Goal: Information Seeking & Learning: Learn about a topic

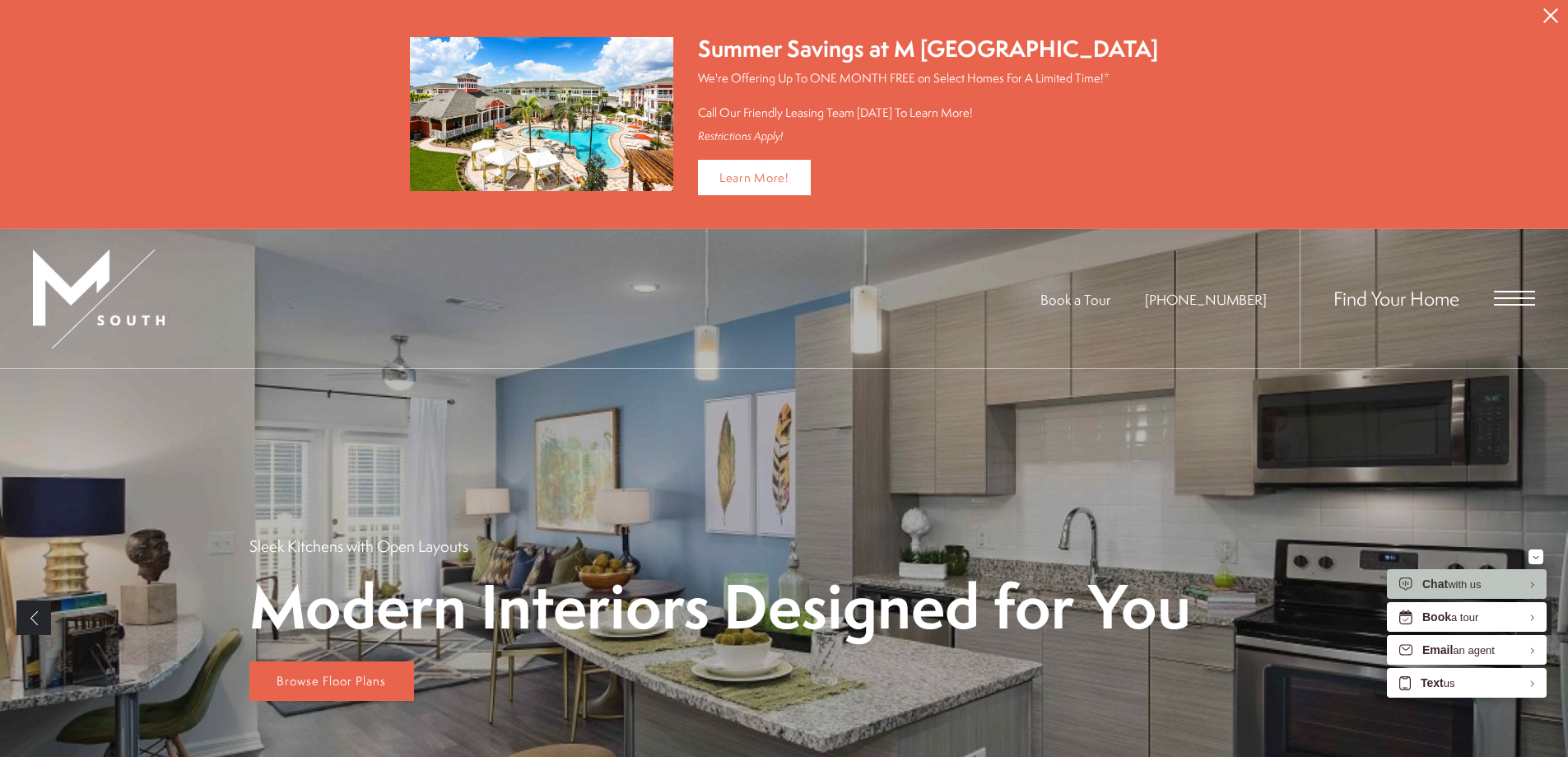
click at [1545, 9] on icon "Close Alert" at bounding box center [1551, 16] width 15 height 15
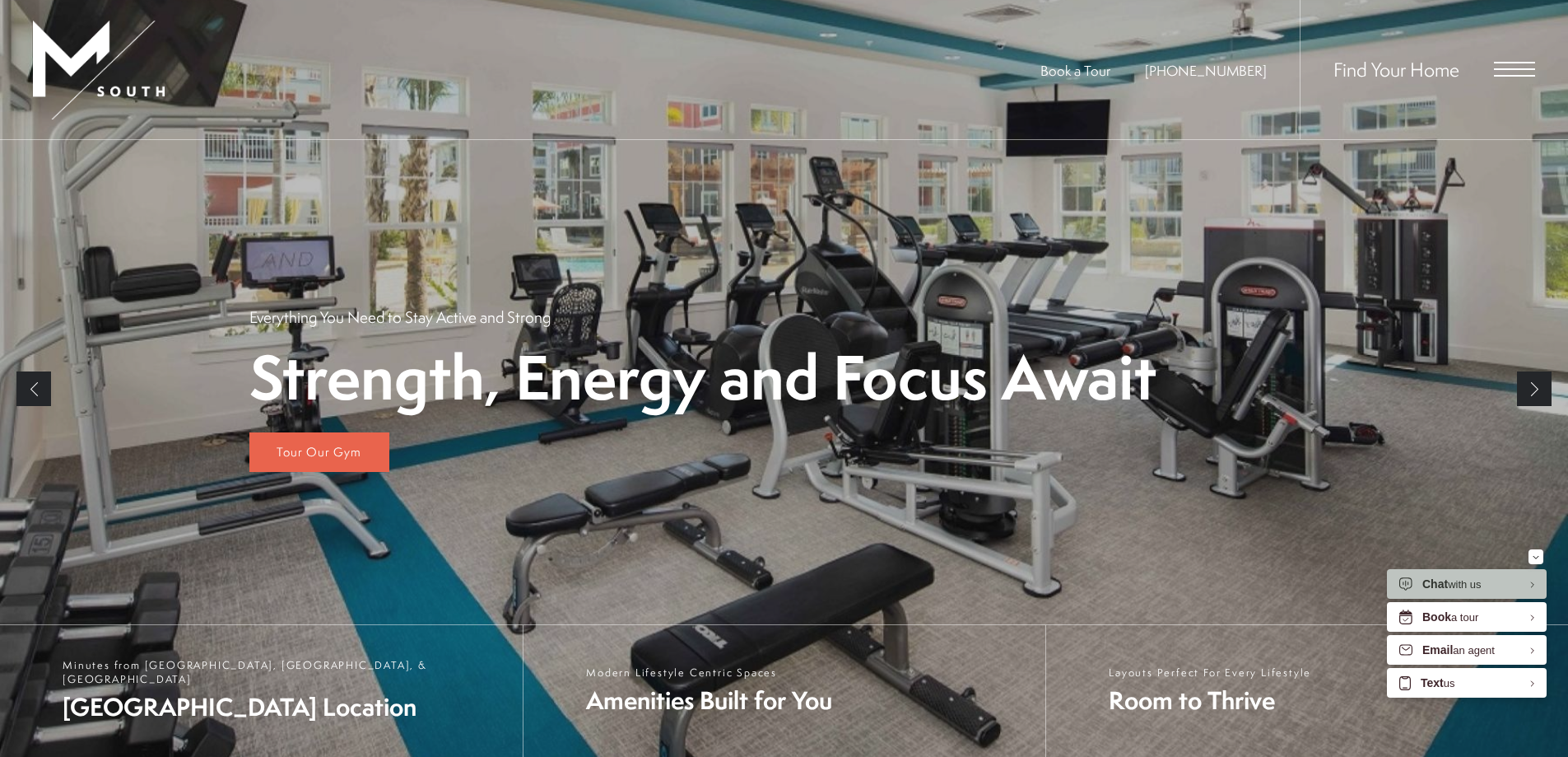
click at [1519, 55] on div "Find Your Home" at bounding box center [1417, 70] width 236 height 139
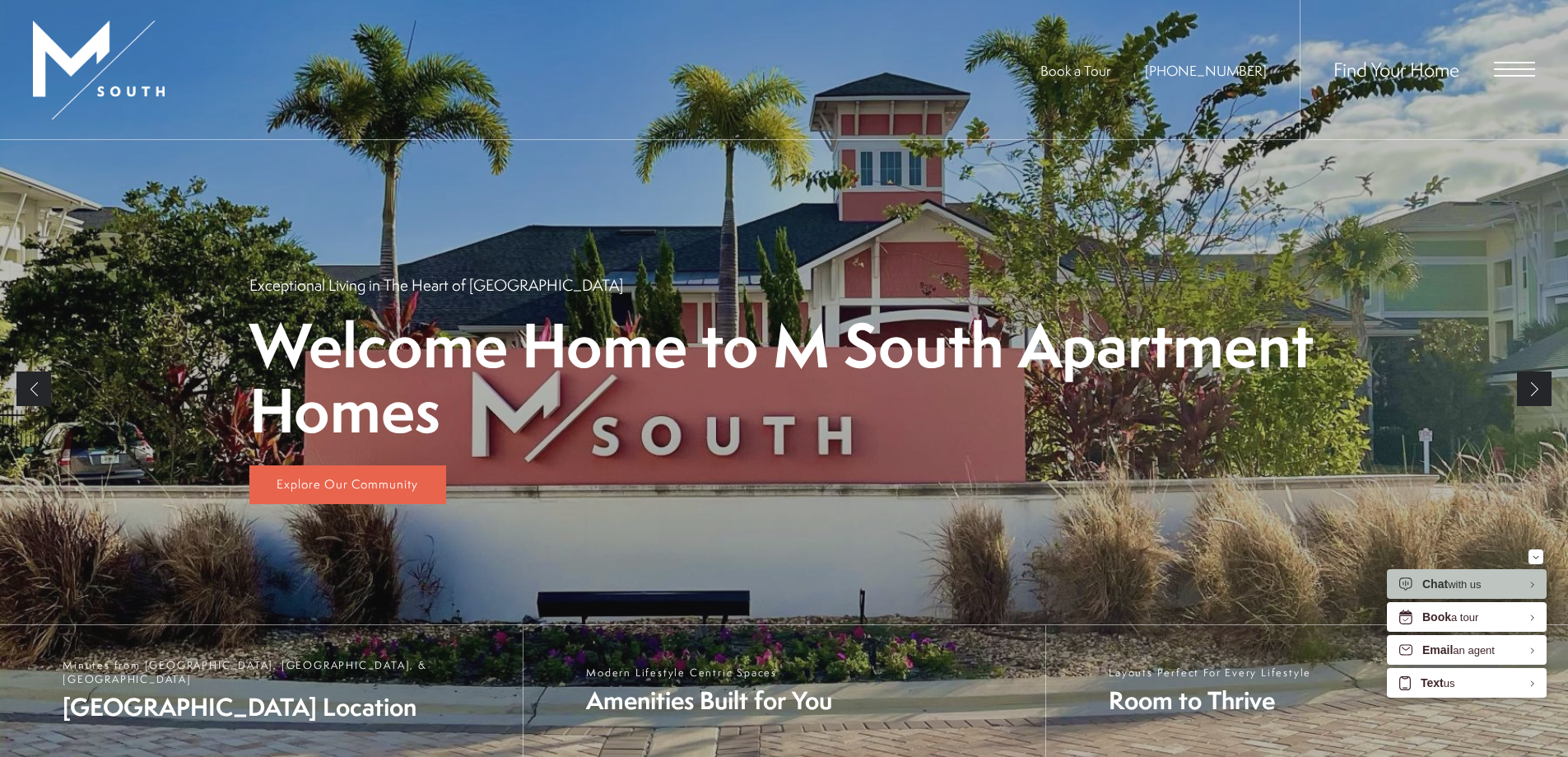
click at [1518, 73] on span "Open Menu" at bounding box center [1514, 70] width 41 height 15
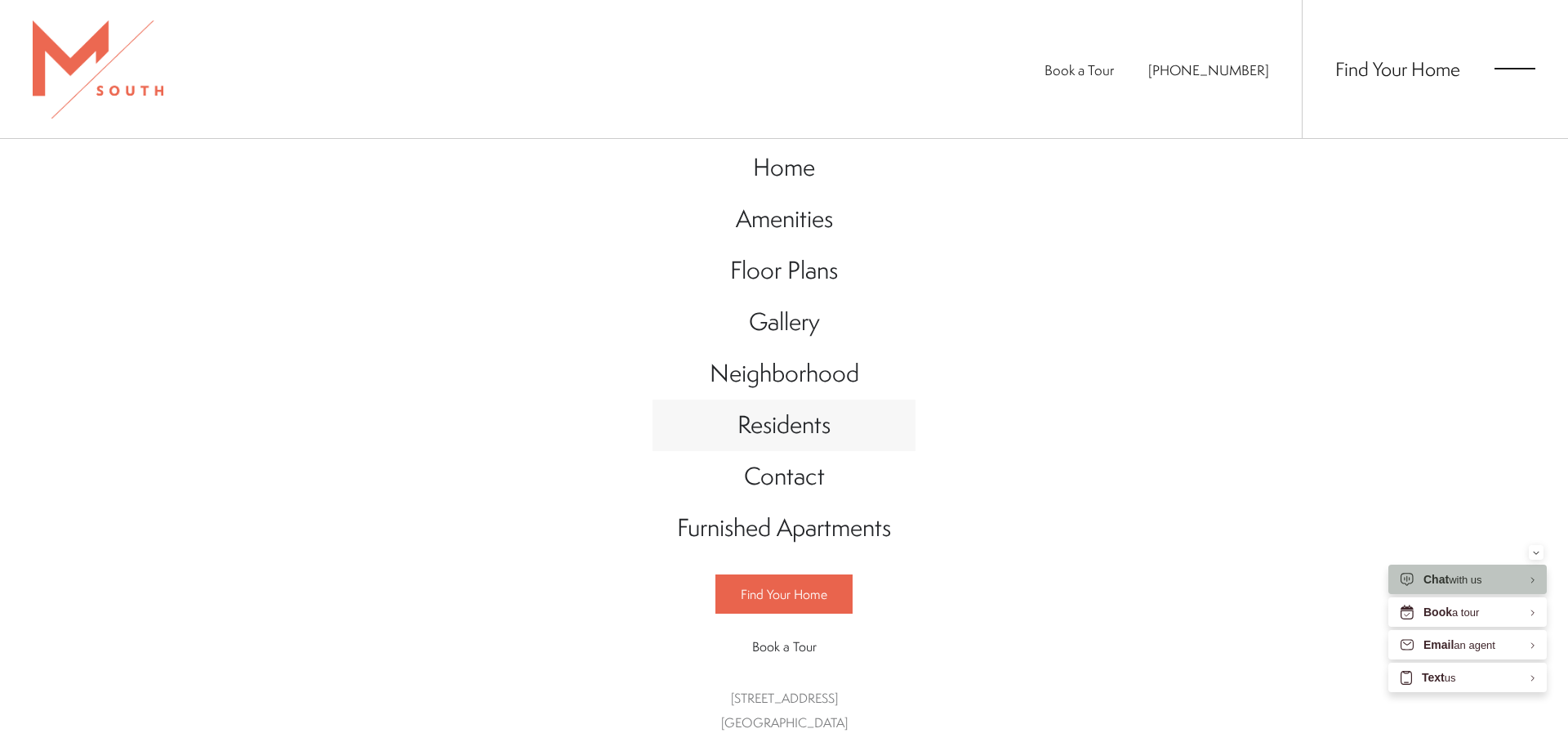
scroll to position [18, 0]
click at [795, 205] on span "Amenities" at bounding box center [784, 218] width 97 height 33
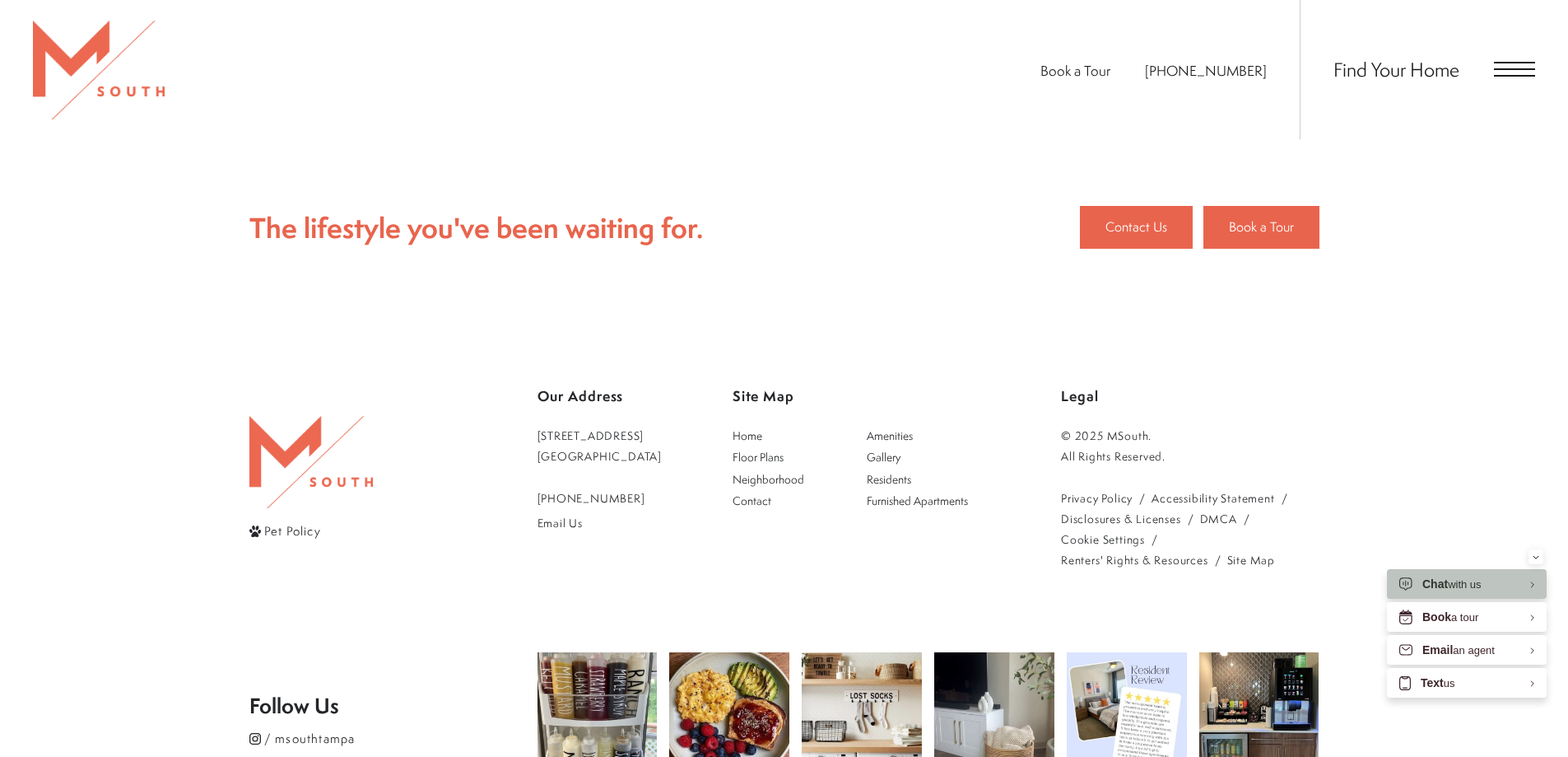
scroll to position [1250, 0]
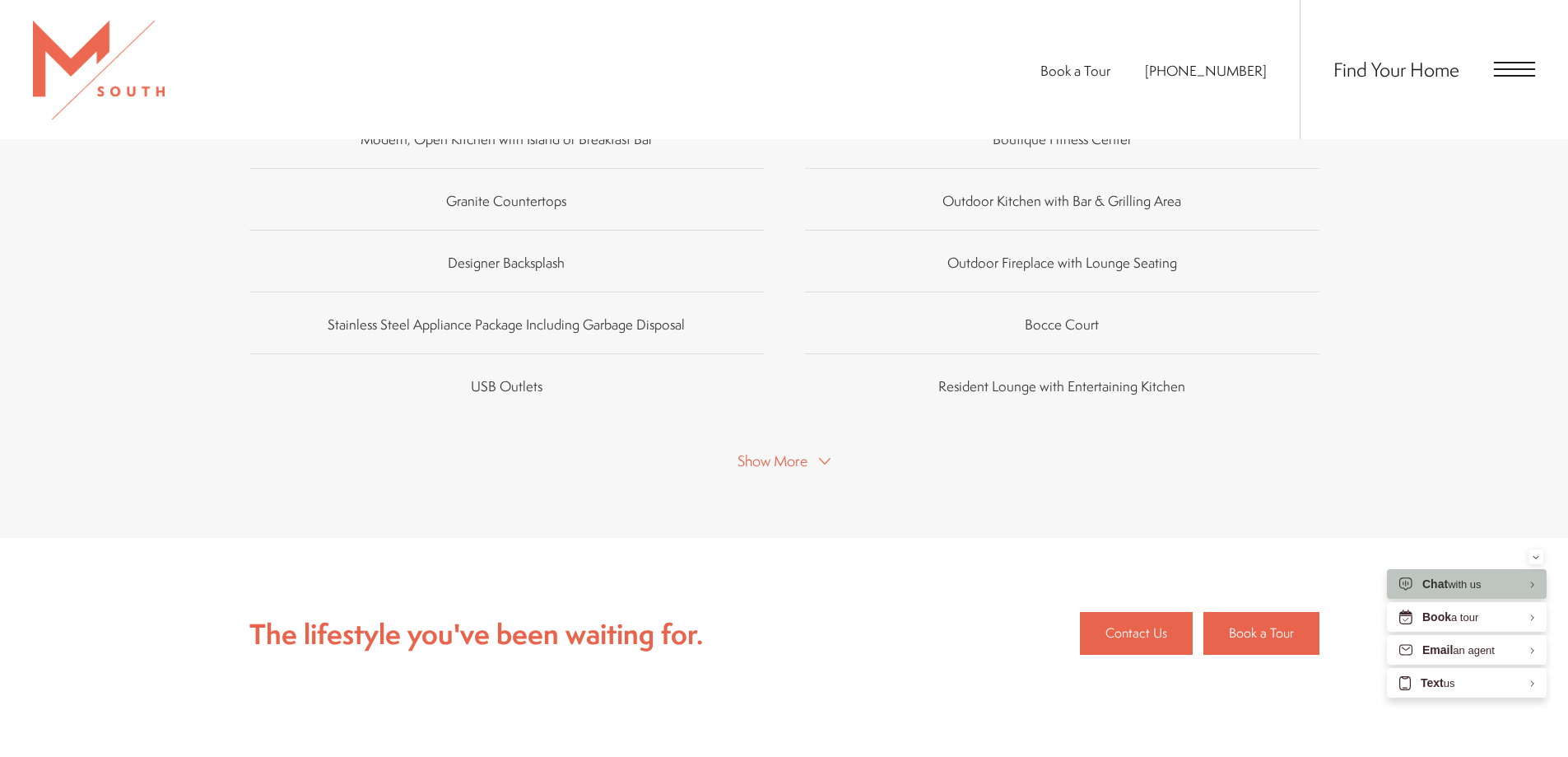
click at [798, 423] on div "Your Apartment Home Spacious 1, 2, & 3 Bedroom Apartment Homes Modern, Open Kit…" at bounding box center [784, 60] width 1071 height 823
click at [798, 451] on span "Show More" at bounding box center [772, 461] width 70 height 21
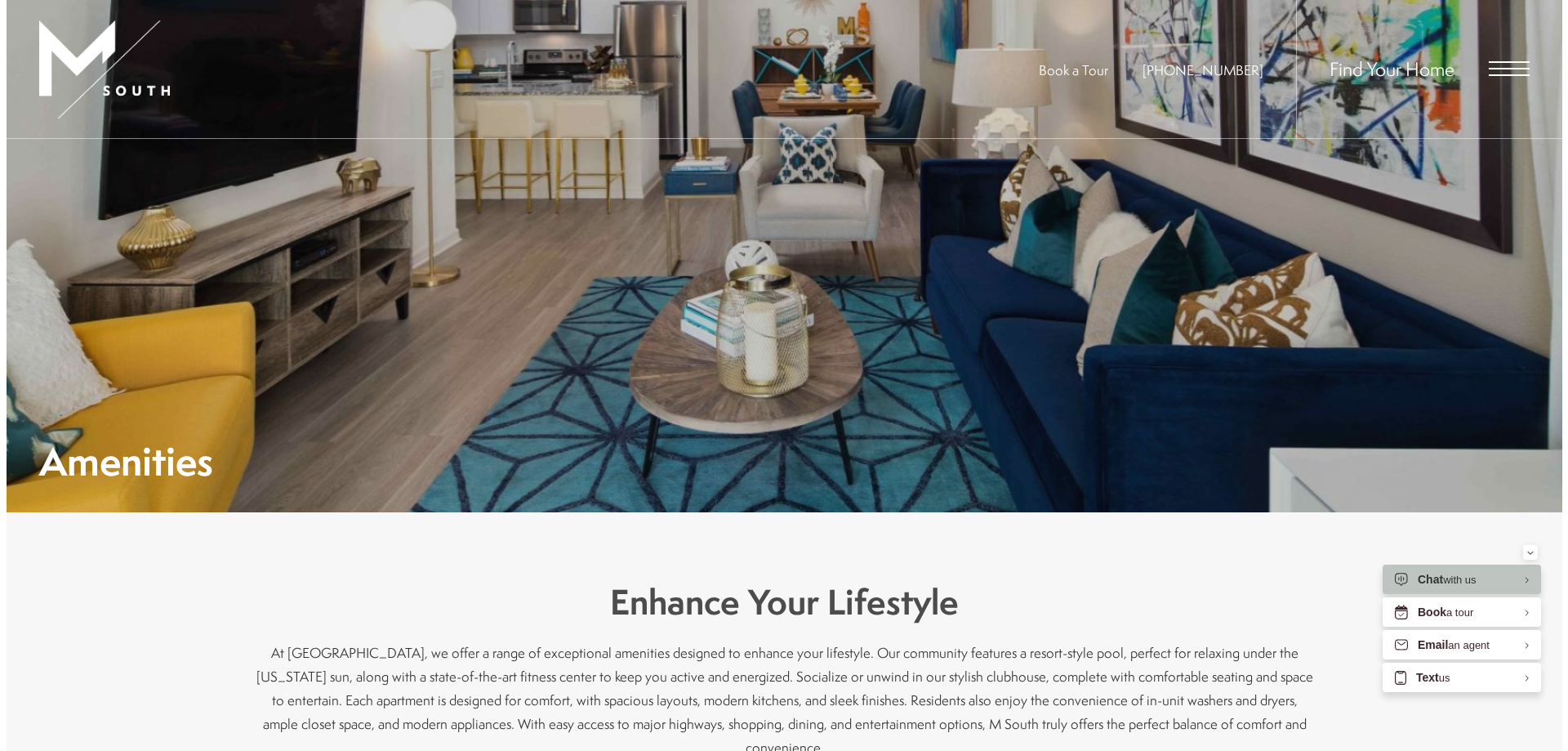
scroll to position [0, 0]
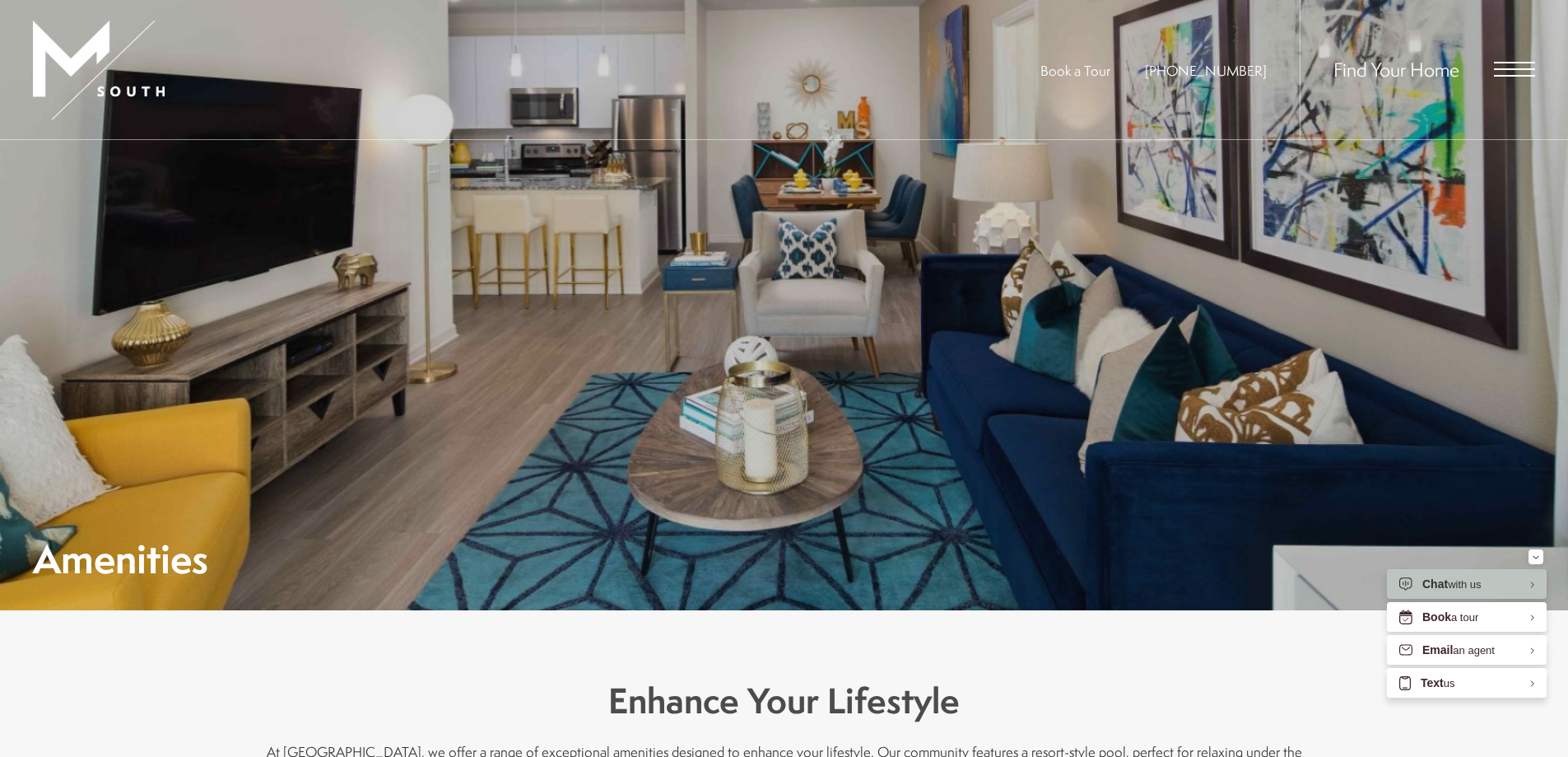
click at [1485, 65] on div "Find Your Home" at bounding box center [1417, 70] width 236 height 139
click at [1503, 68] on span "Open Menu" at bounding box center [1514, 69] width 41 height 2
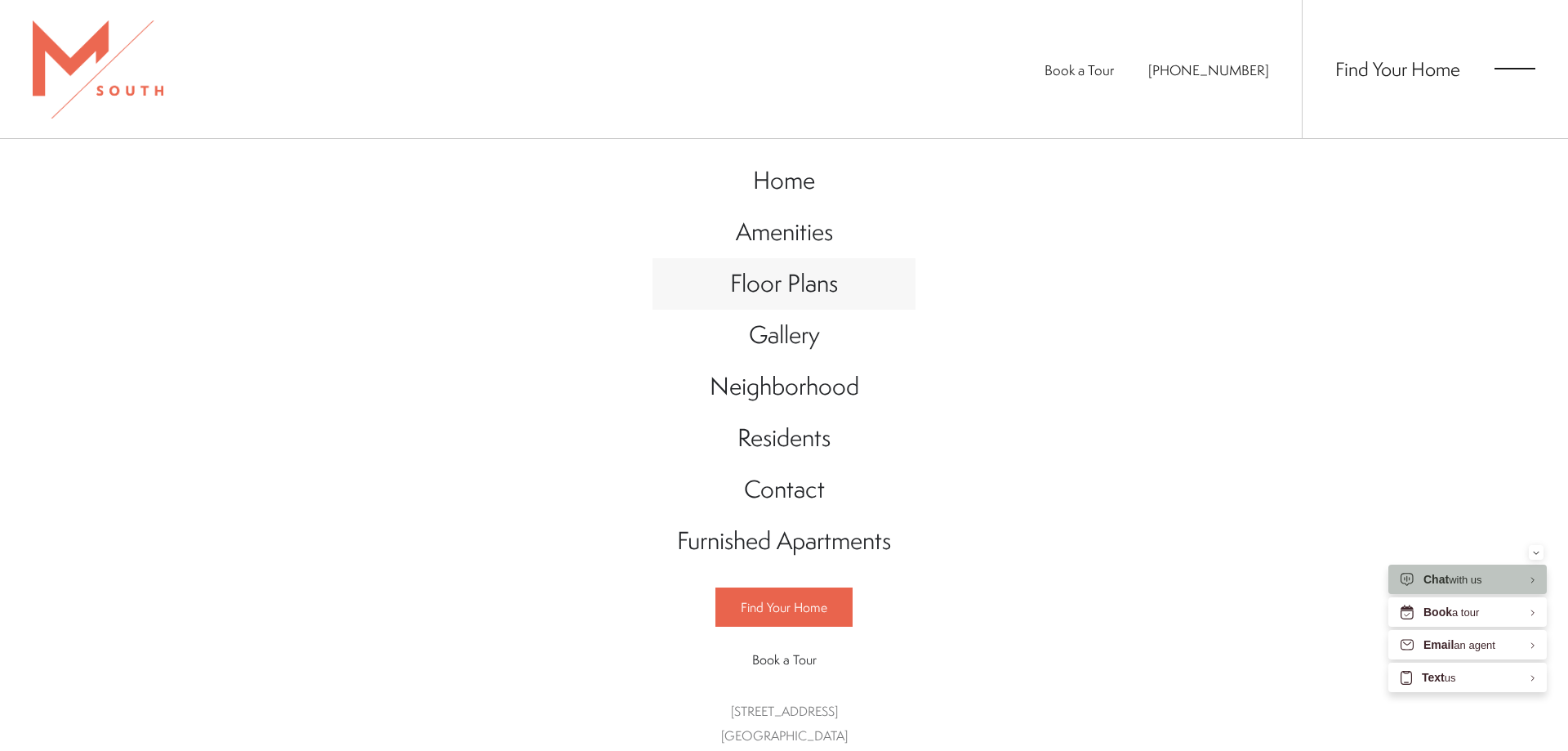
click at [768, 296] on span "Floor Plans" at bounding box center [784, 283] width 108 height 33
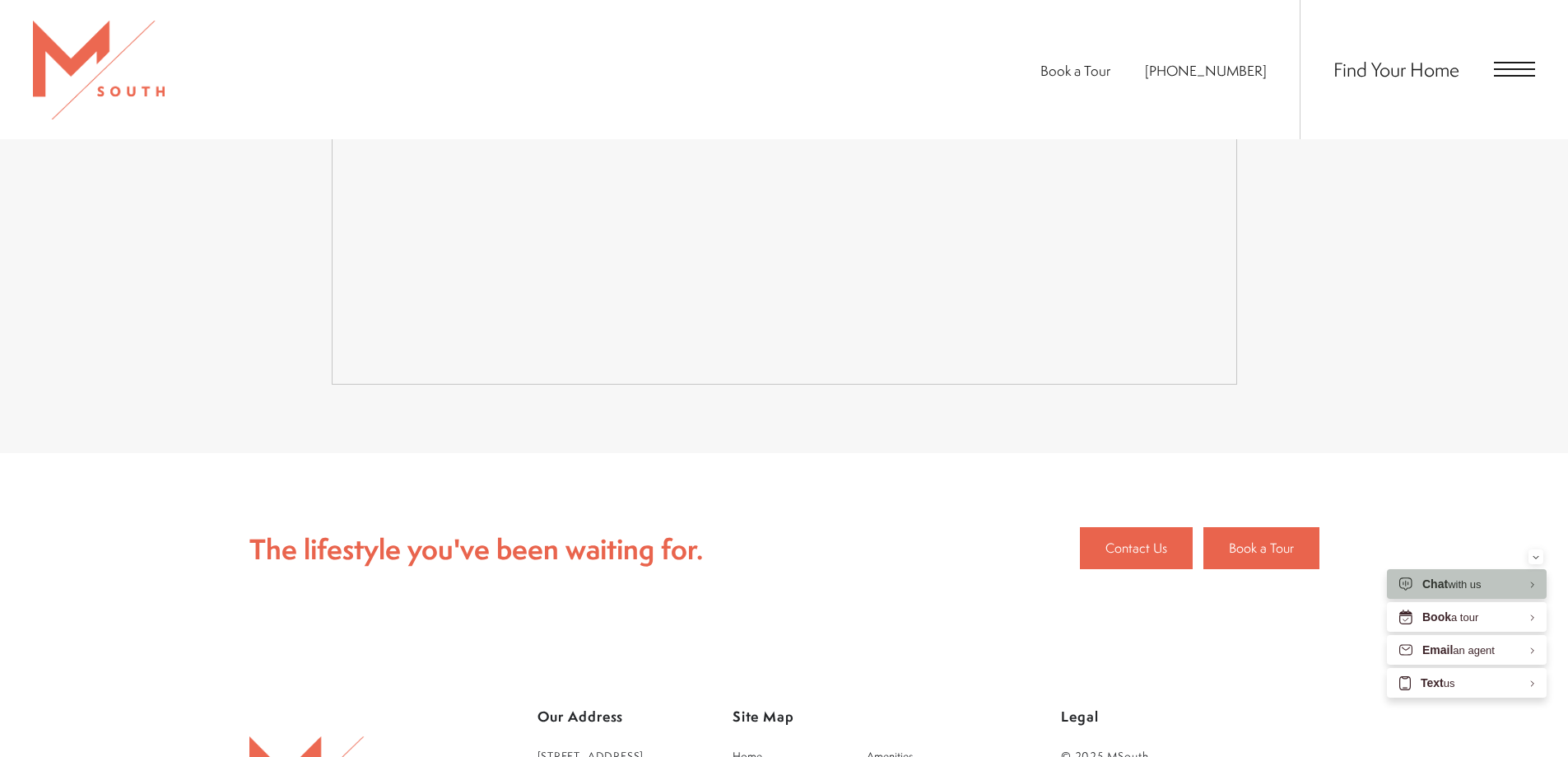
scroll to position [4113, 0]
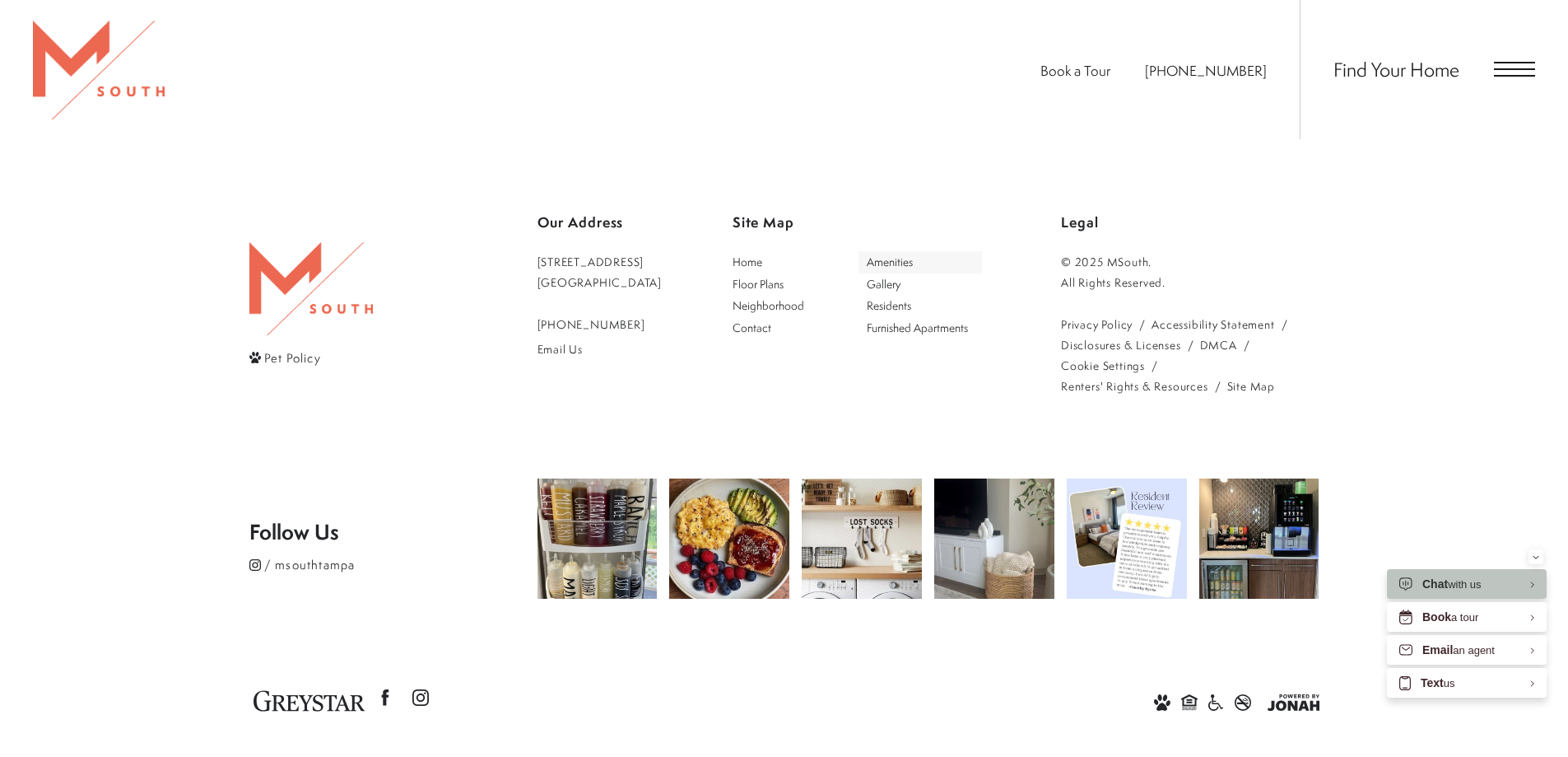
click at [932, 253] on span "Amenities" at bounding box center [920, 262] width 108 height 17
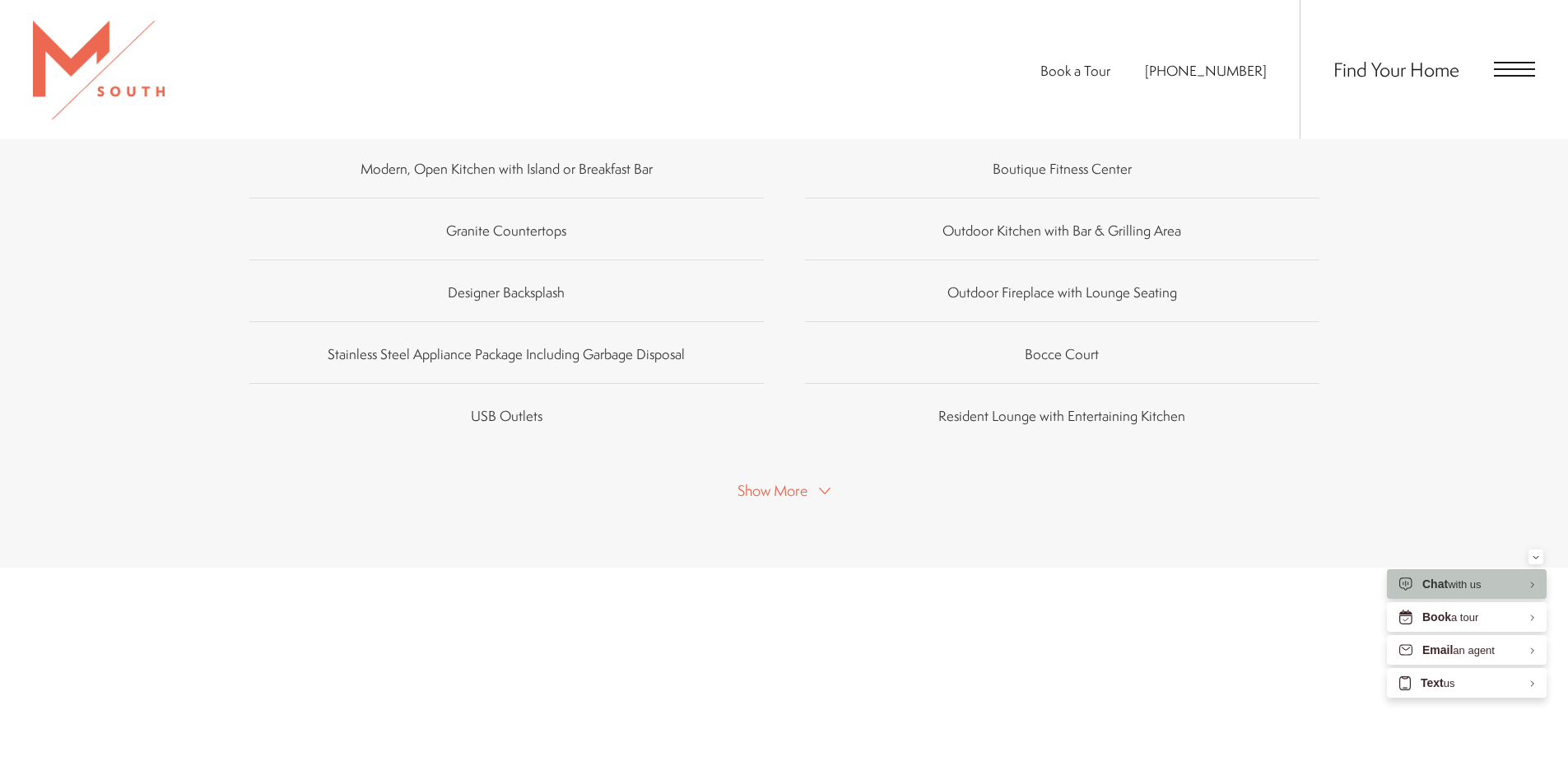
scroll to position [1400, 0]
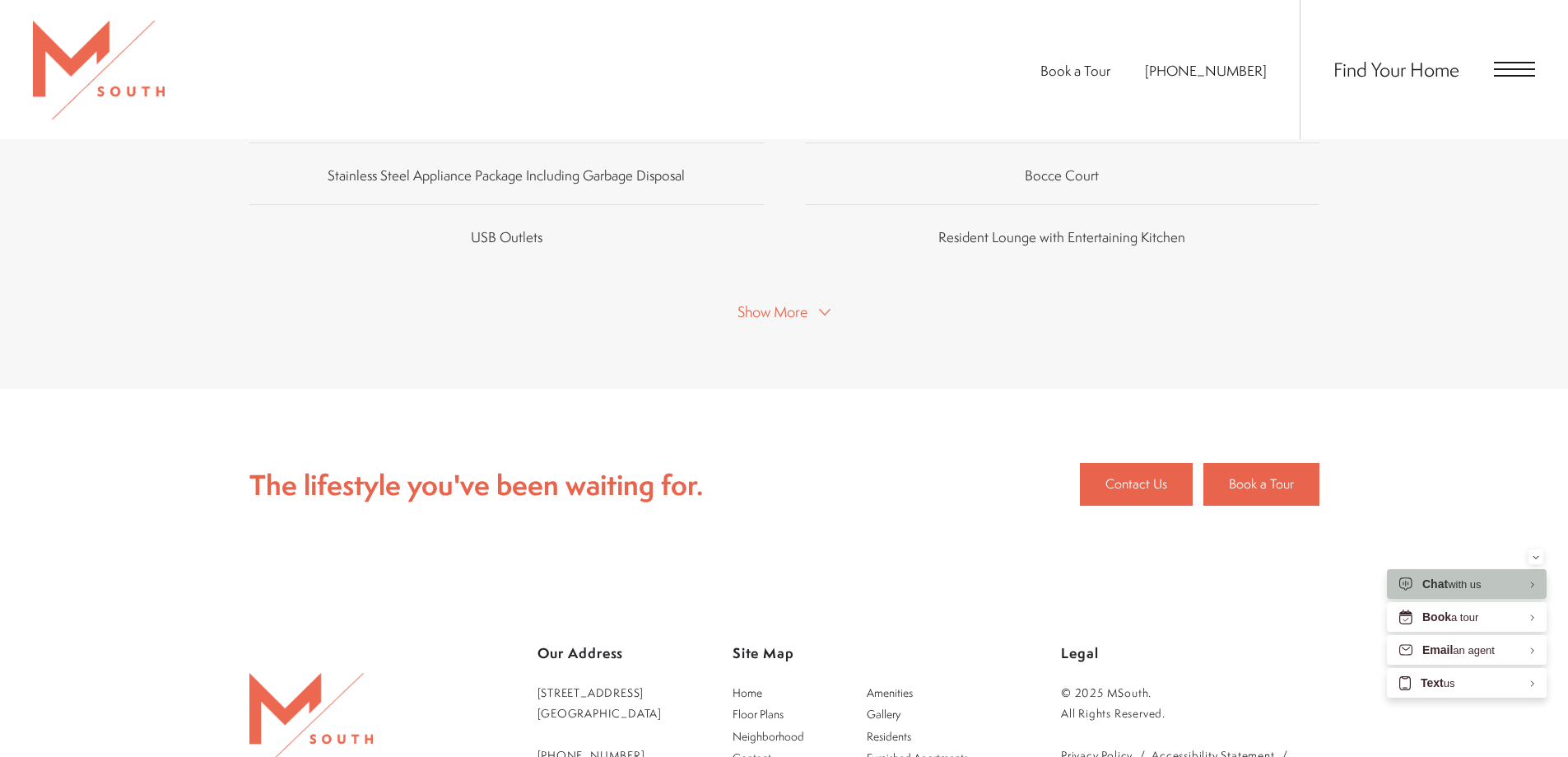
click at [793, 301] on span "Show More" at bounding box center [772, 311] width 70 height 21
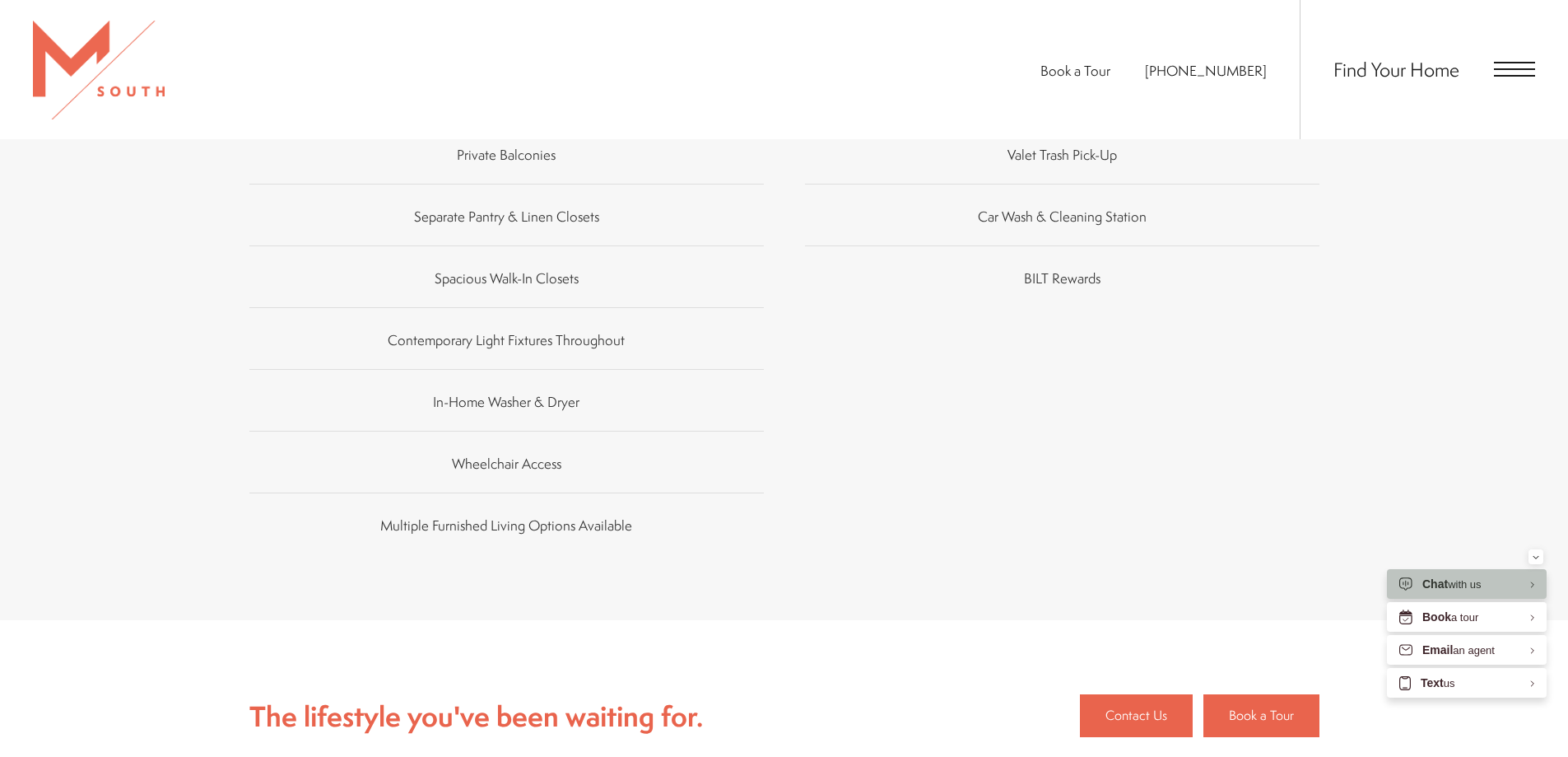
scroll to position [2059, 0]
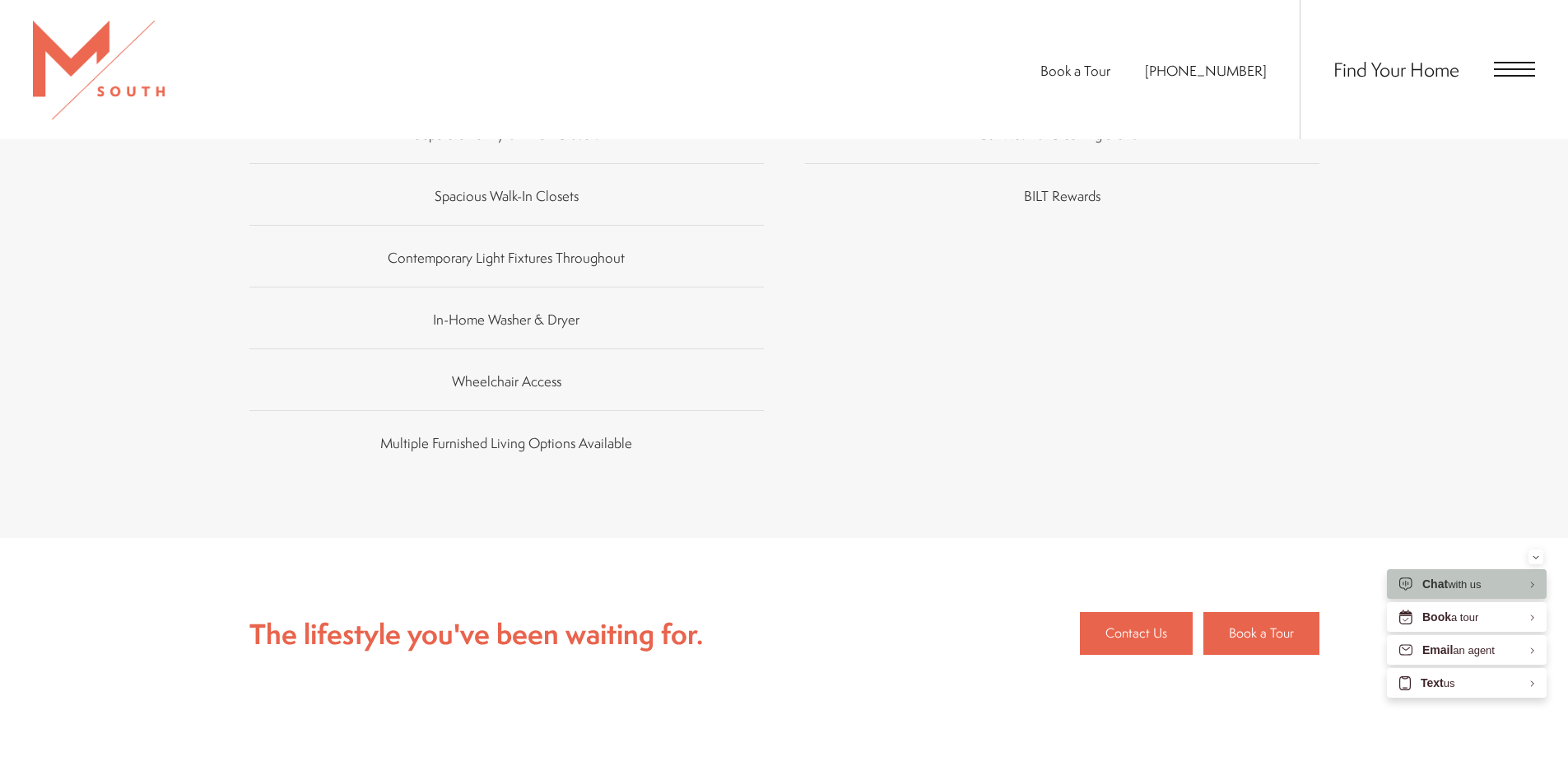
click at [1446, 80] on span "Find Your Home" at bounding box center [1396, 69] width 126 height 26
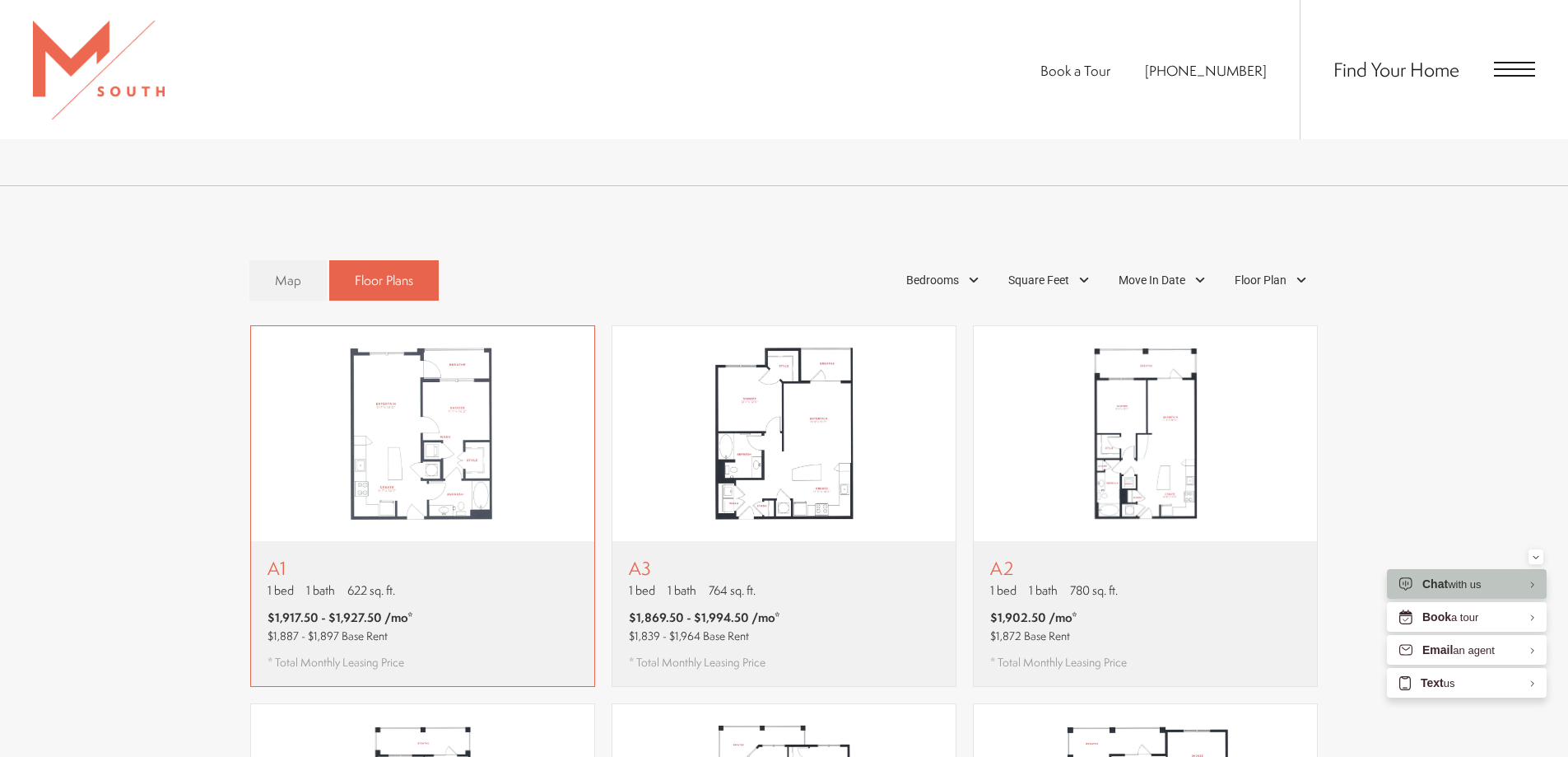
scroll to position [984, 0]
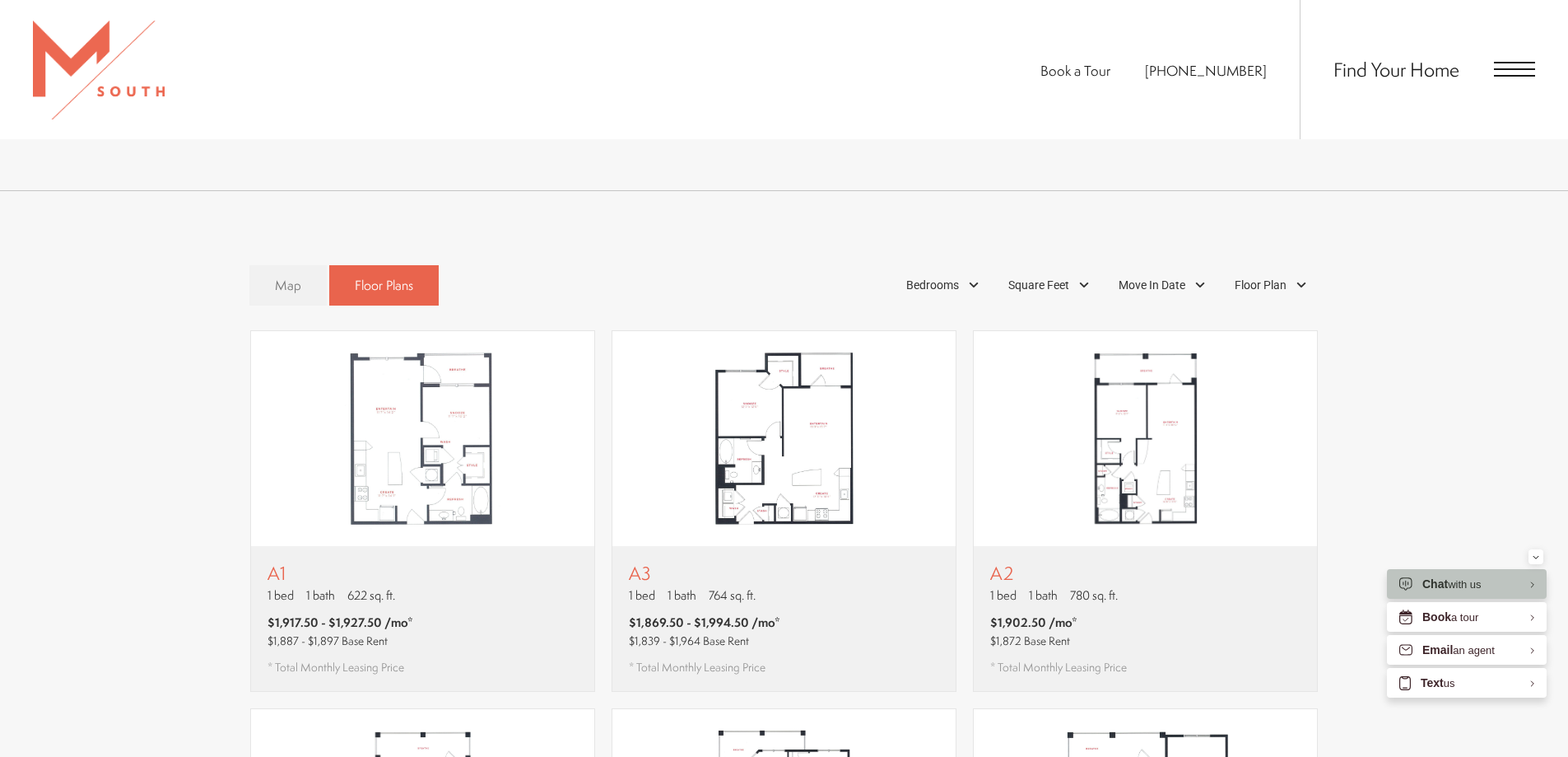
click at [283, 276] on span "Map" at bounding box center [288, 285] width 26 height 19
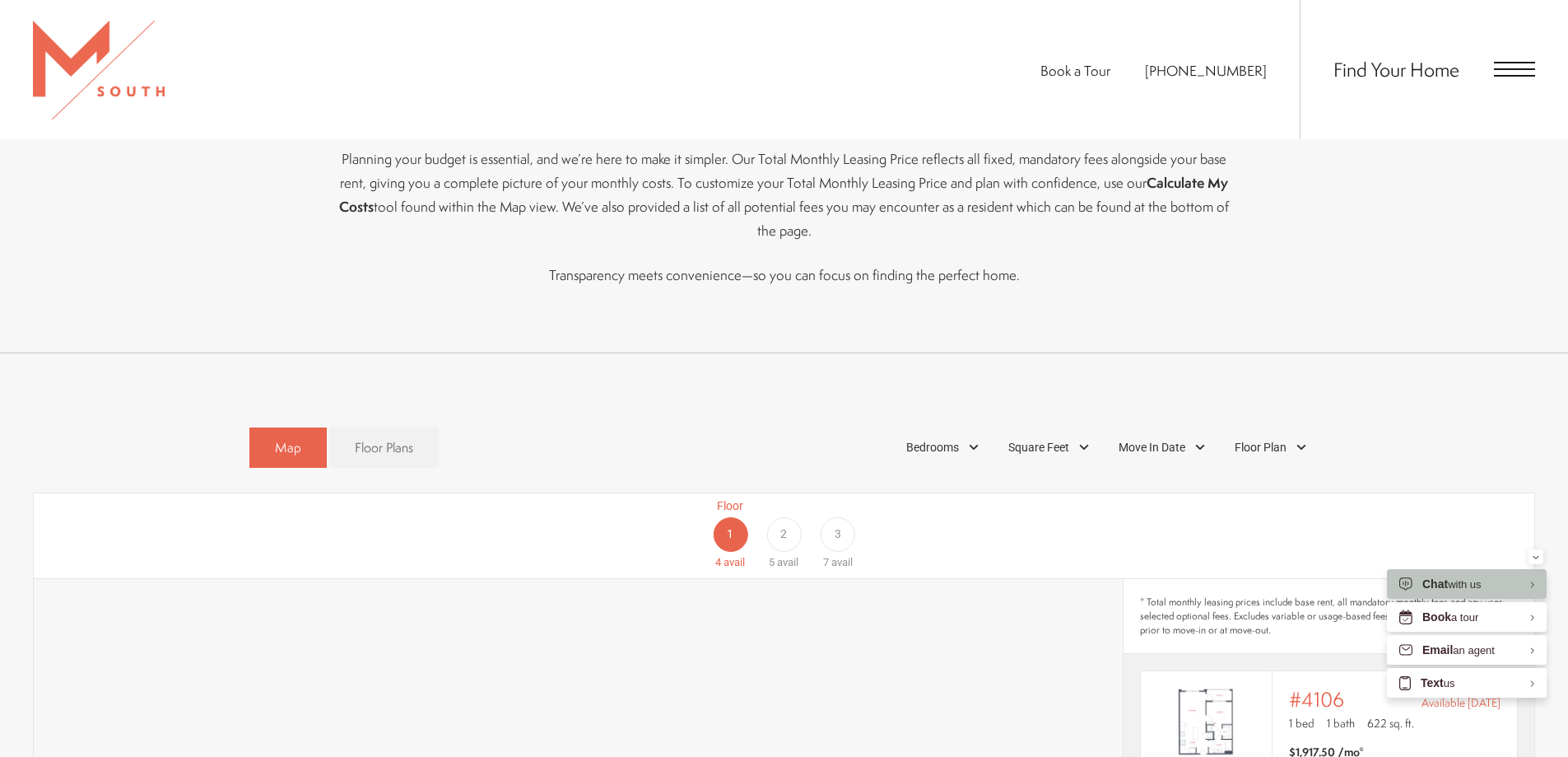
scroll to position [818, 0]
click at [838, 528] on span "3" at bounding box center [838, 536] width 7 height 18
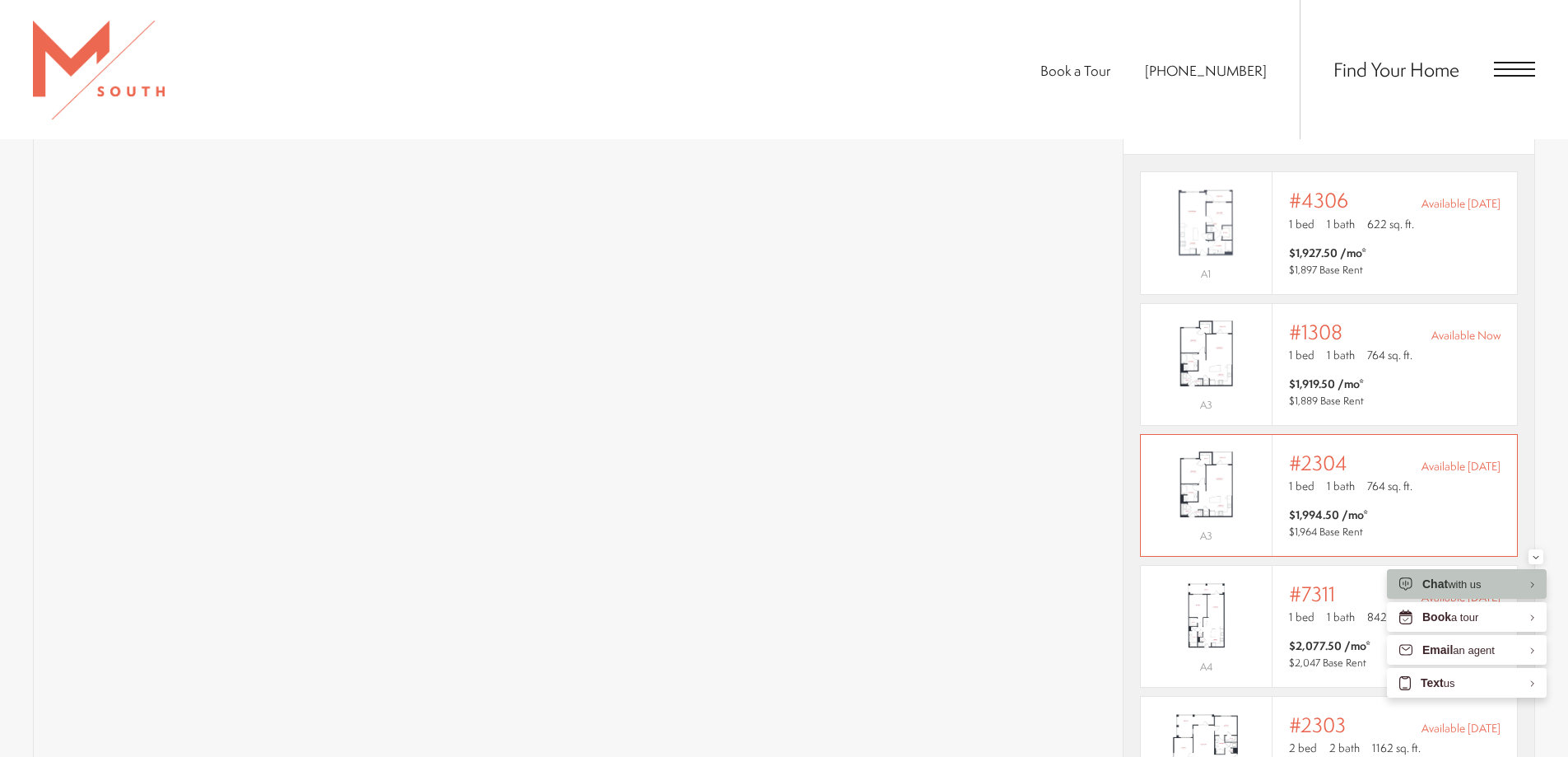
scroll to position [1148, 0]
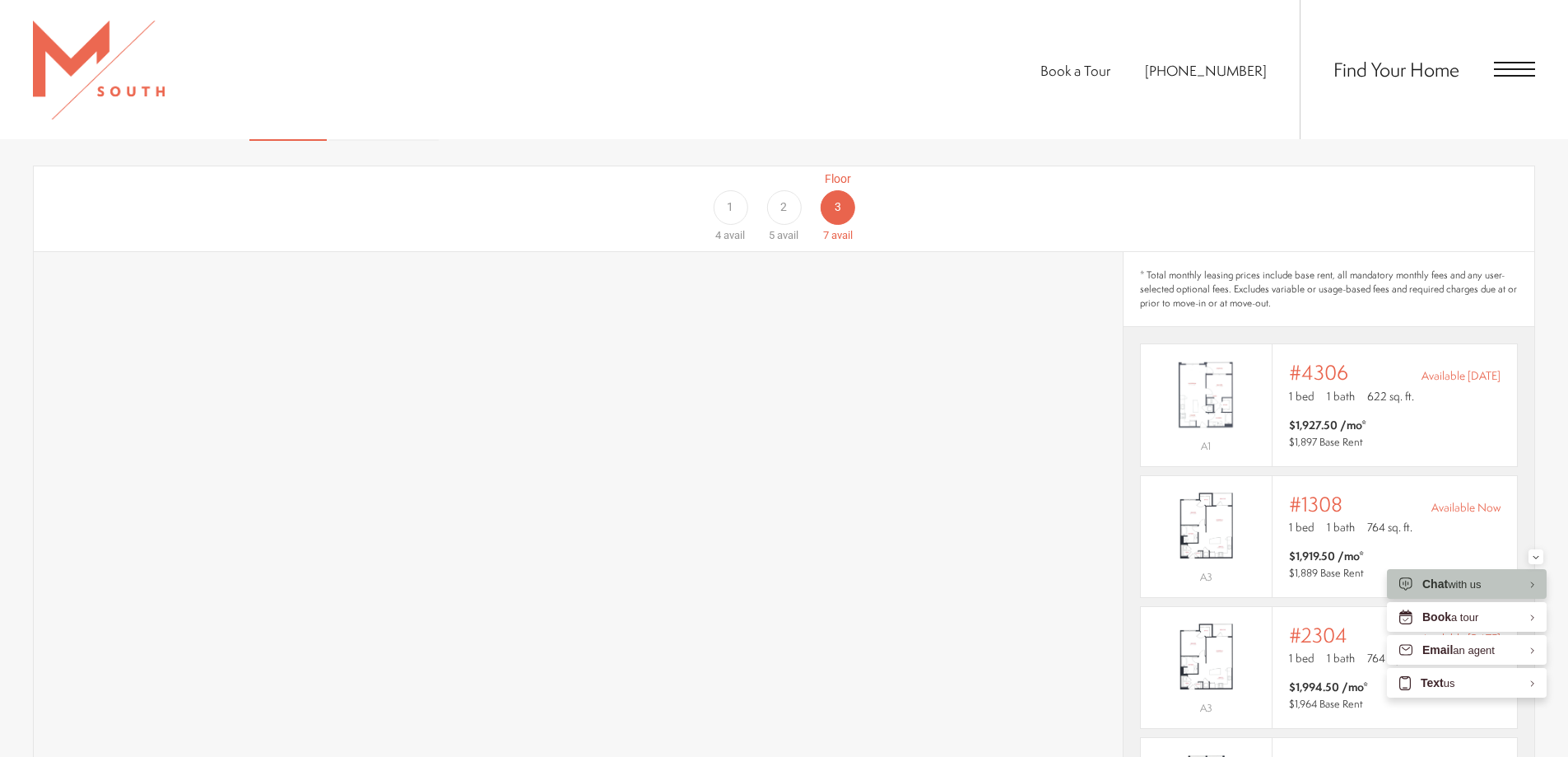
click at [740, 170] on div "Floor 1 4 avail" at bounding box center [731, 206] width 54 height 73
click at [847, 191] on div "3" at bounding box center [837, 207] width 34 height 34
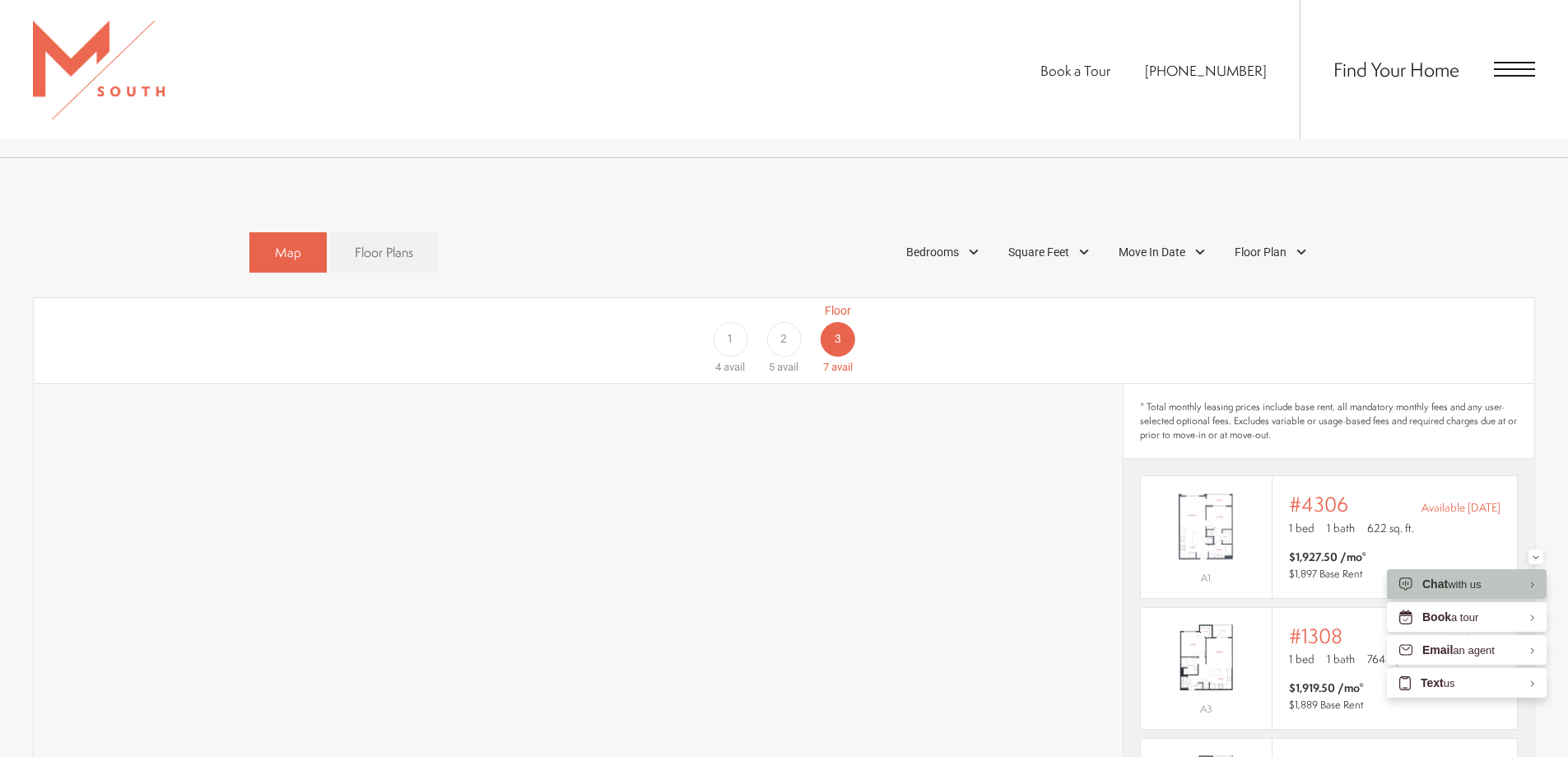
scroll to position [984, 0]
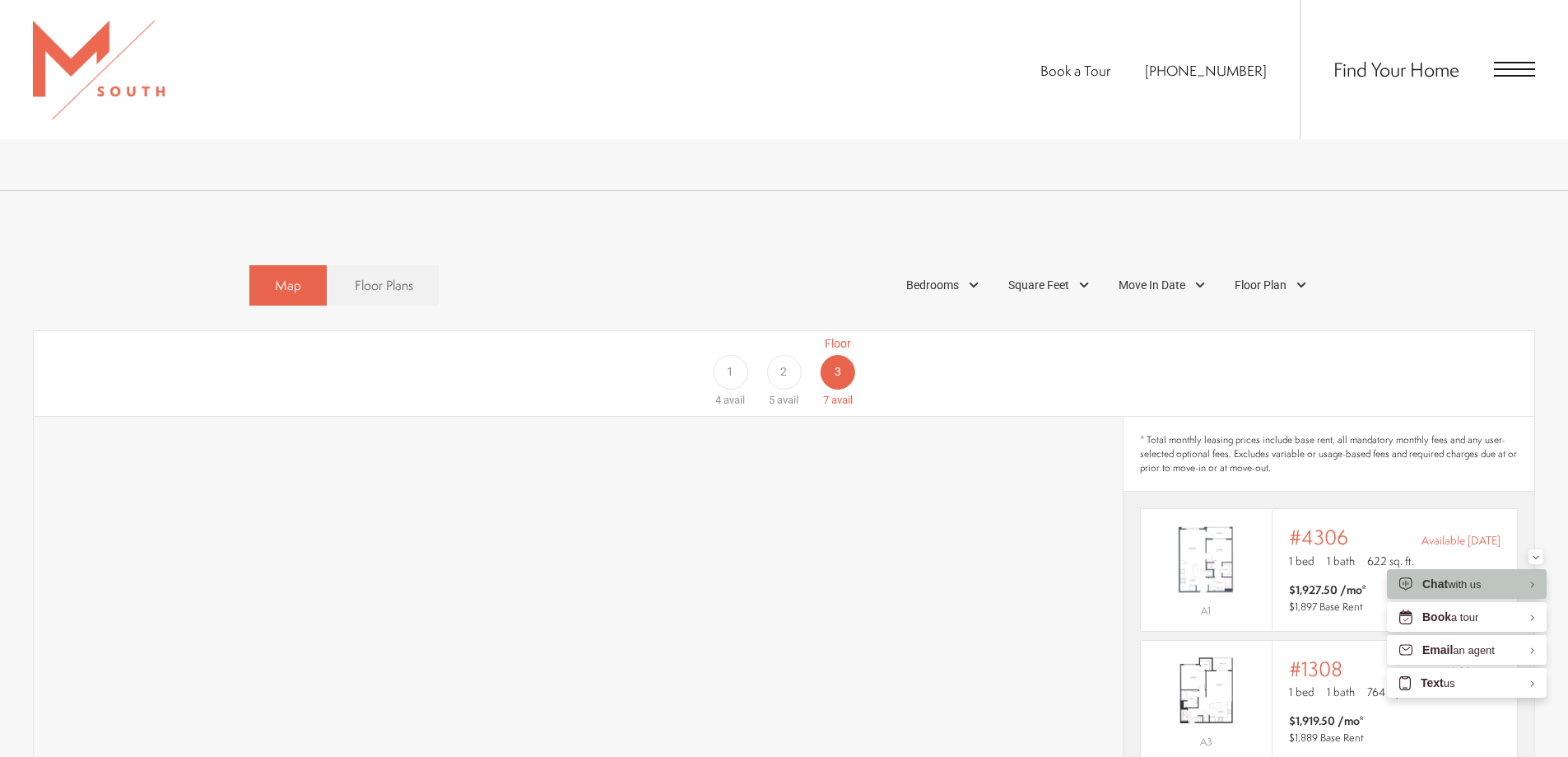
click at [798, 394] on span "avail" at bounding box center [788, 399] width 22 height 13
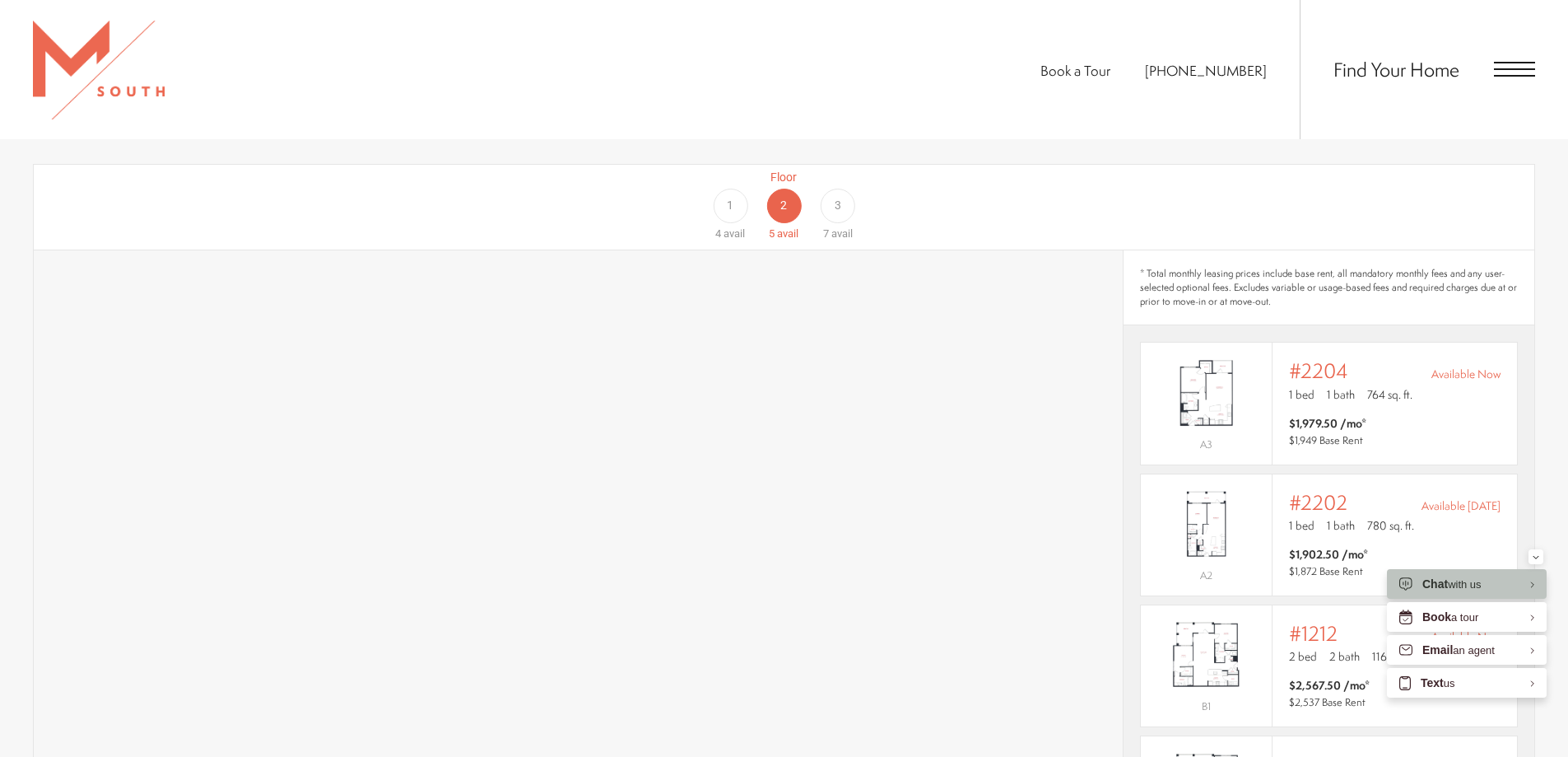
scroll to position [1148, 0]
click at [818, 188] on div "Floor 3 7 avail" at bounding box center [837, 206] width 54 height 73
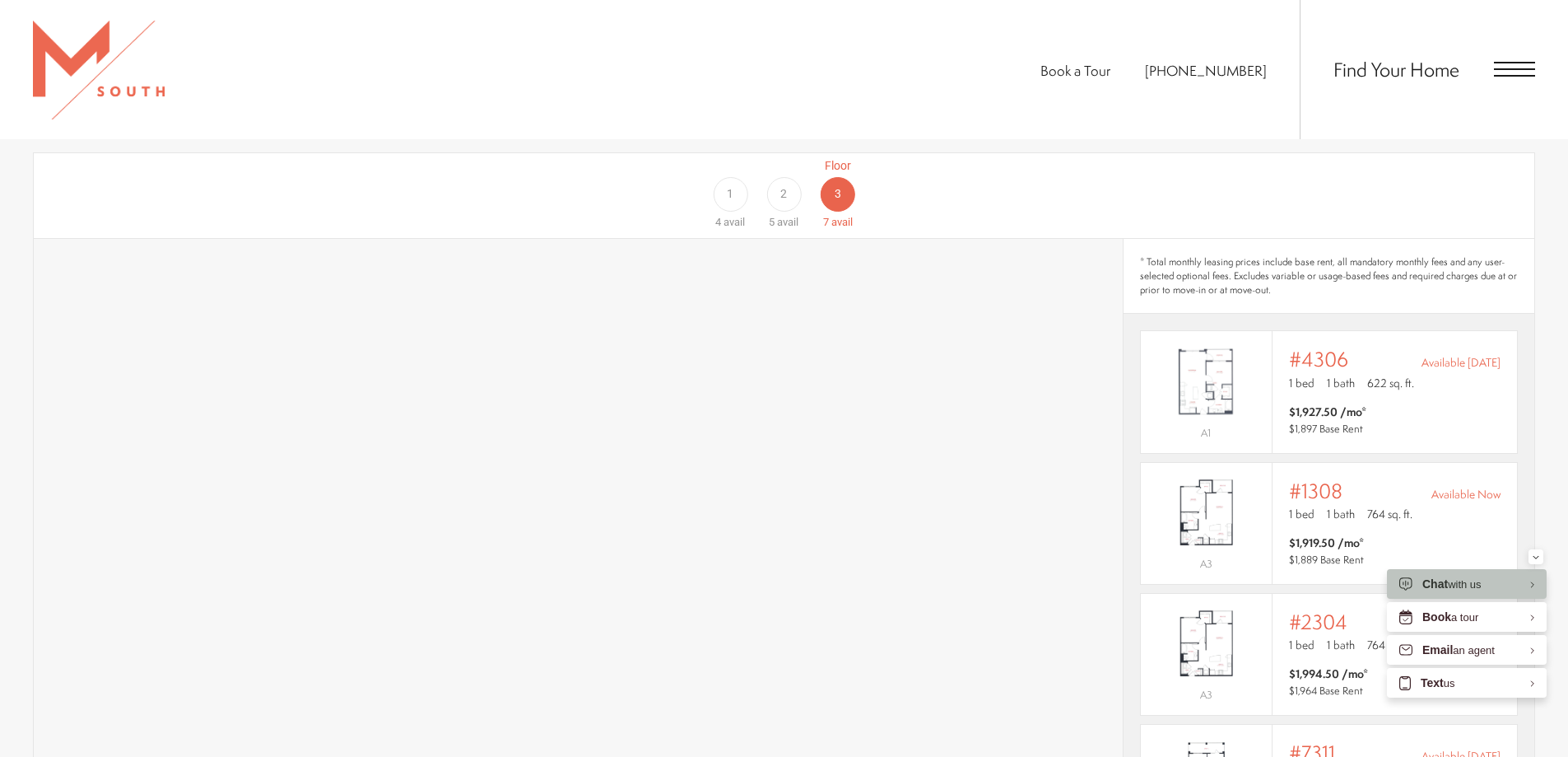
scroll to position [984, 0]
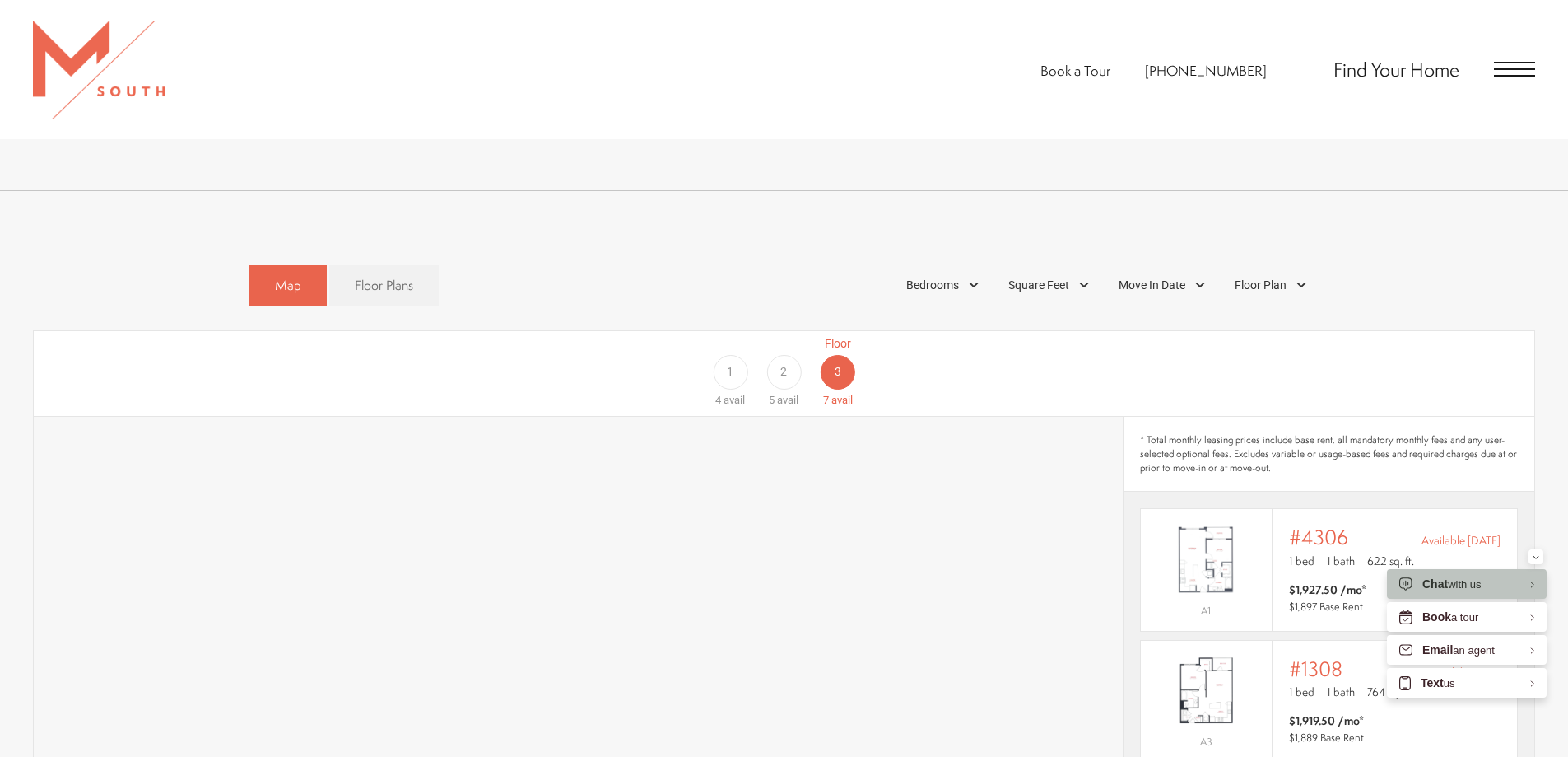
click at [712, 372] on div "Floor 1 4 avail" at bounding box center [731, 371] width 54 height 73
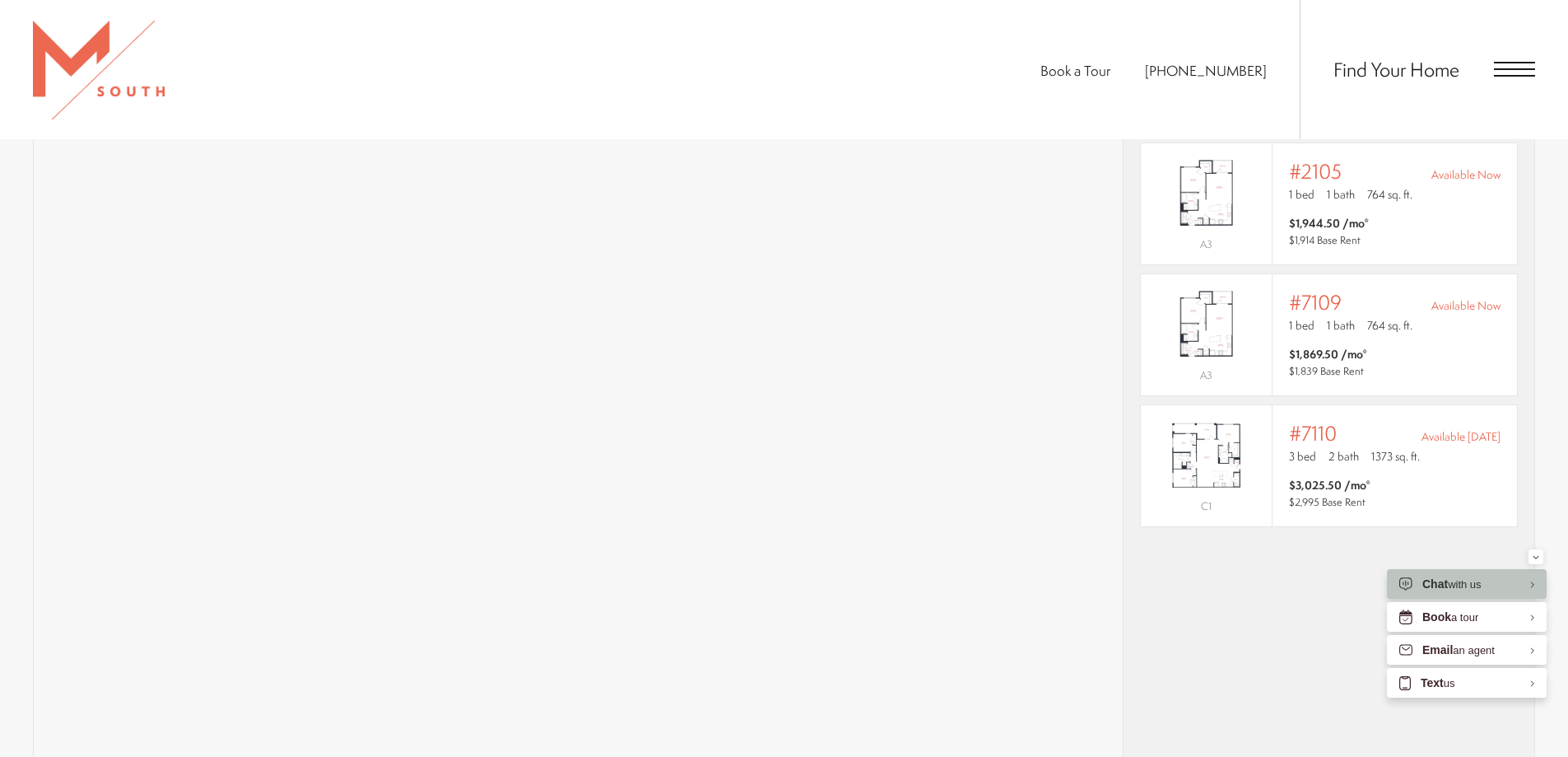
scroll to position [1642, 0]
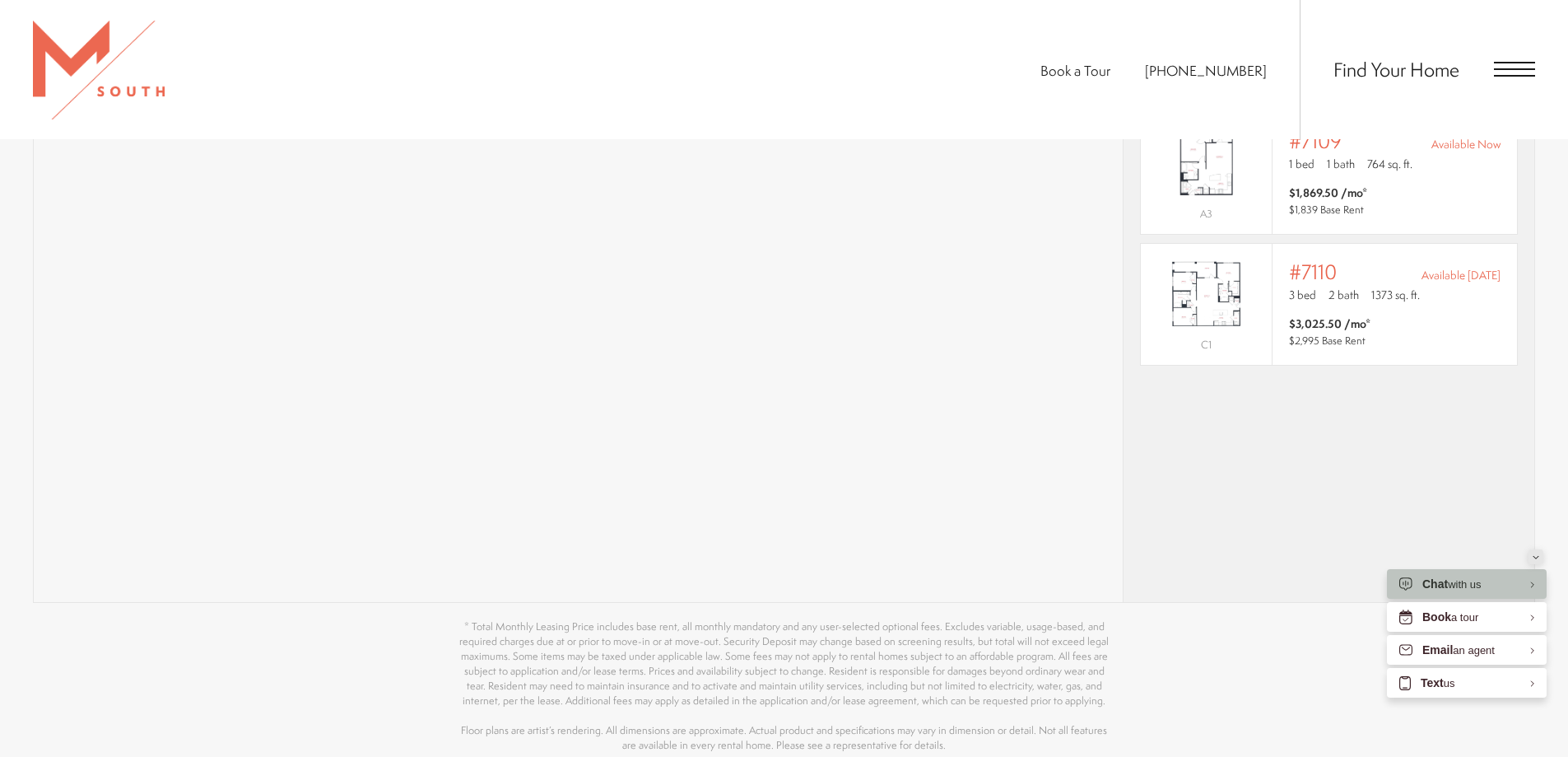
click at [1529, 550] on button "Minimize" at bounding box center [1536, 556] width 15 height 15
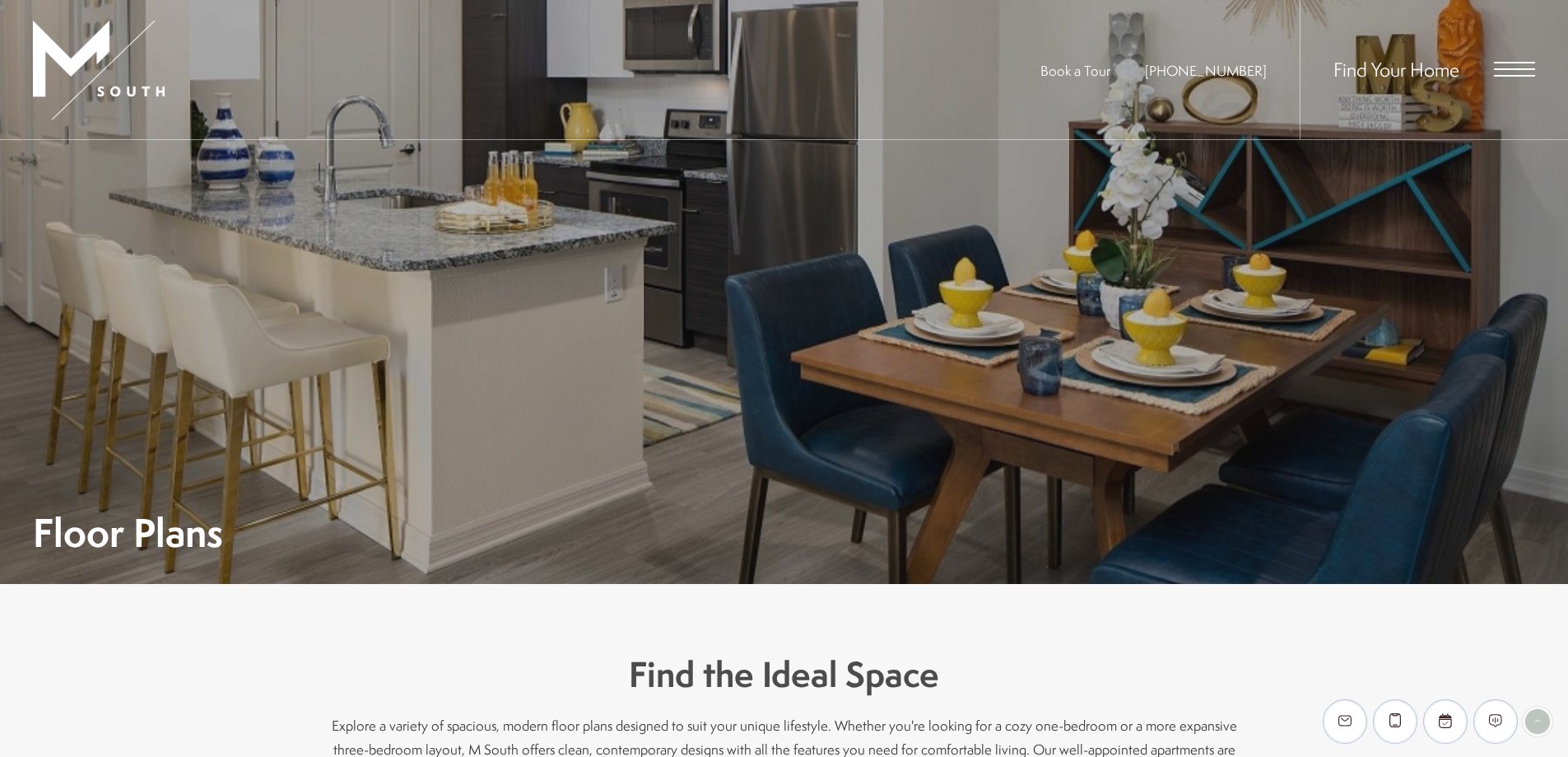
scroll to position [0, 0]
